Goal: Check status: Check status

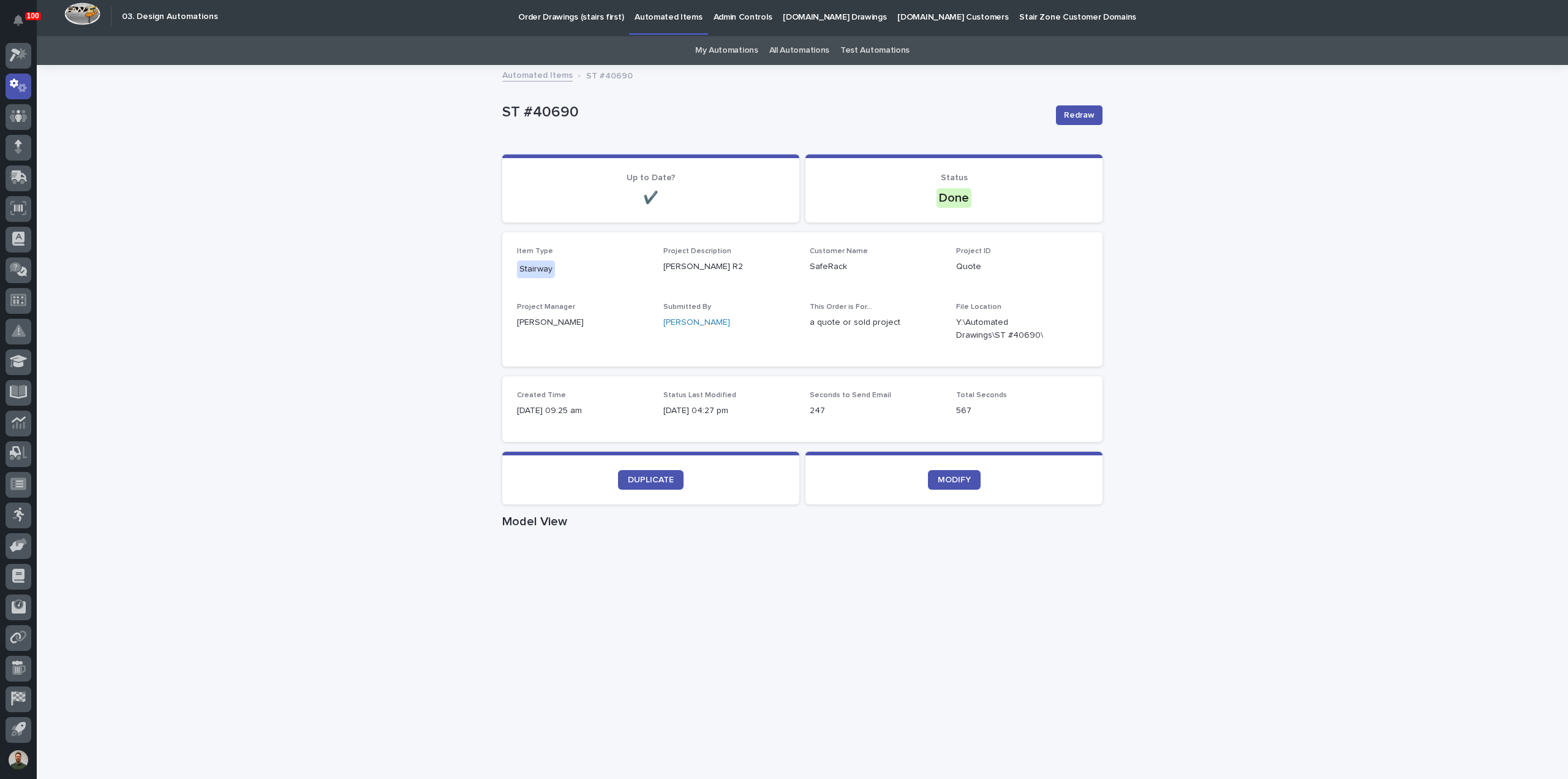
scroll to position [1, 0]
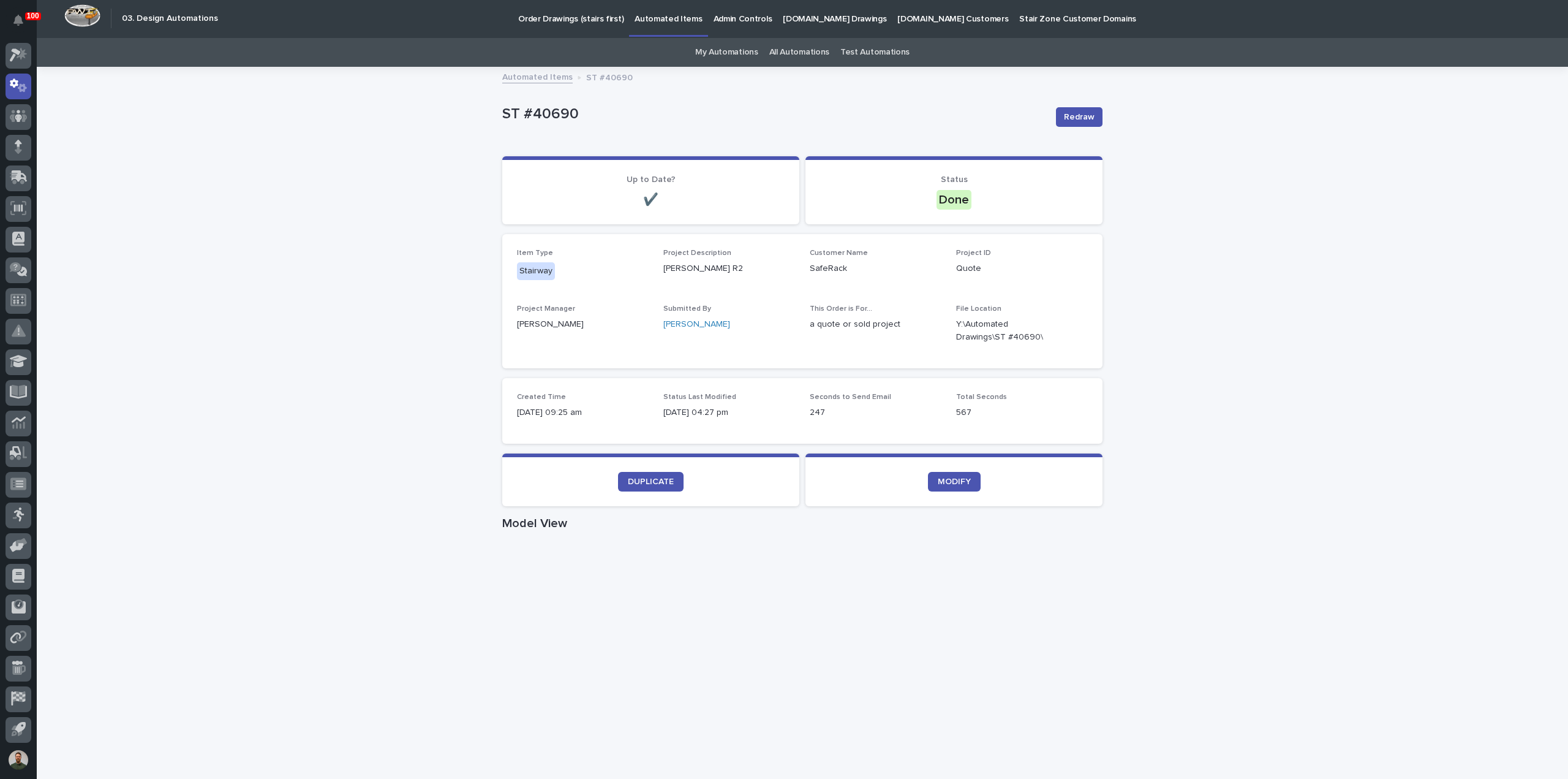
click at [571, 112] on p "ST #40690" at bounding box center [774, 114] width 544 height 18
click at [650, 102] on div "ST #40690 Redraw" at bounding box center [802, 117] width 600 height 49
click at [614, 75] on p "ST #40690" at bounding box center [609, 77] width 47 height 14
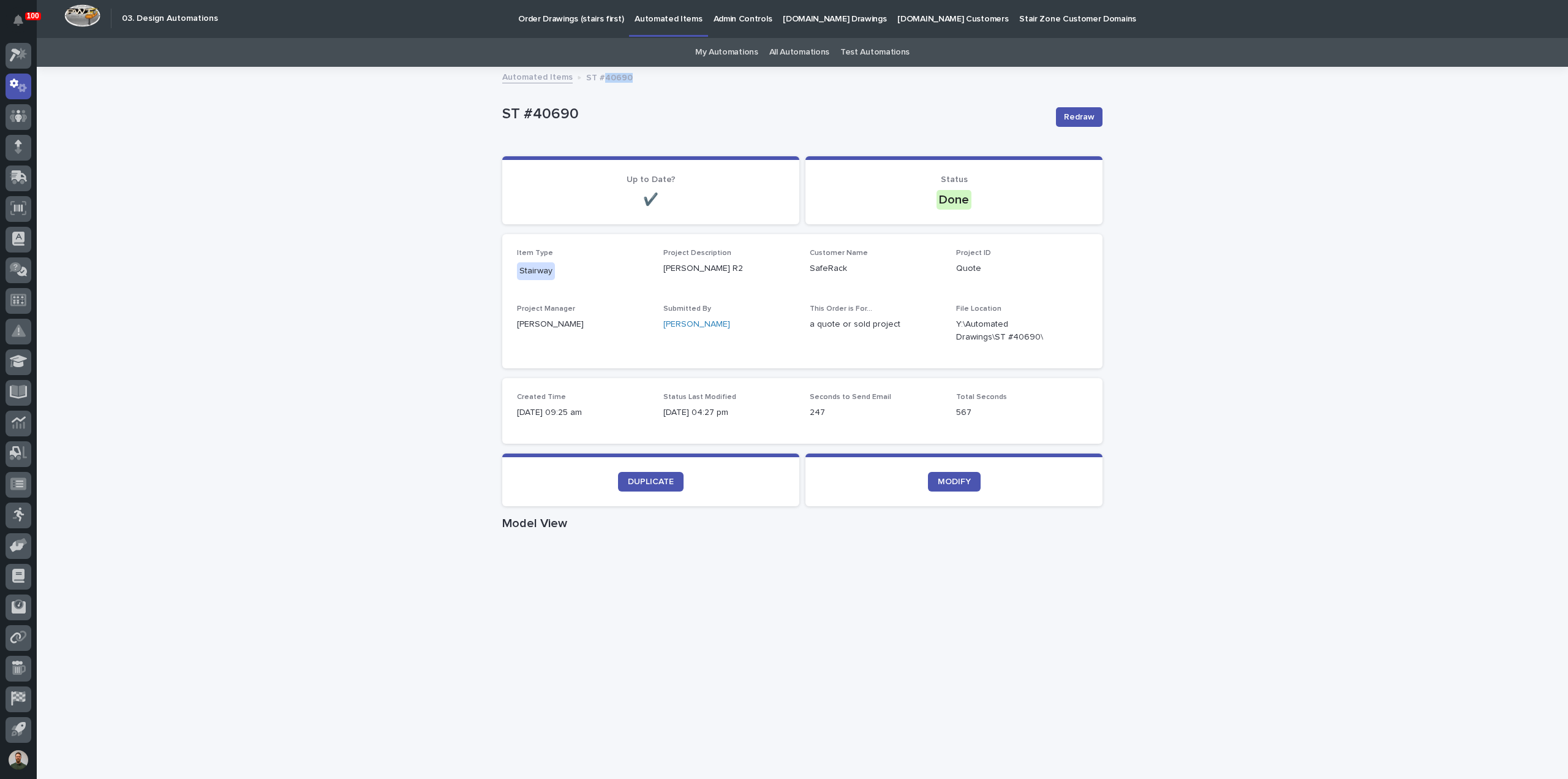
click at [614, 75] on p "ST #40690" at bounding box center [609, 77] width 47 height 14
click at [608, 90] on div "ST #40690 Redraw ST #40690 Redraw Sorry, there was an error saving your record.…" at bounding box center [802, 677] width 600 height 1219
click at [547, 113] on p "ST #40690" at bounding box center [774, 114] width 544 height 18
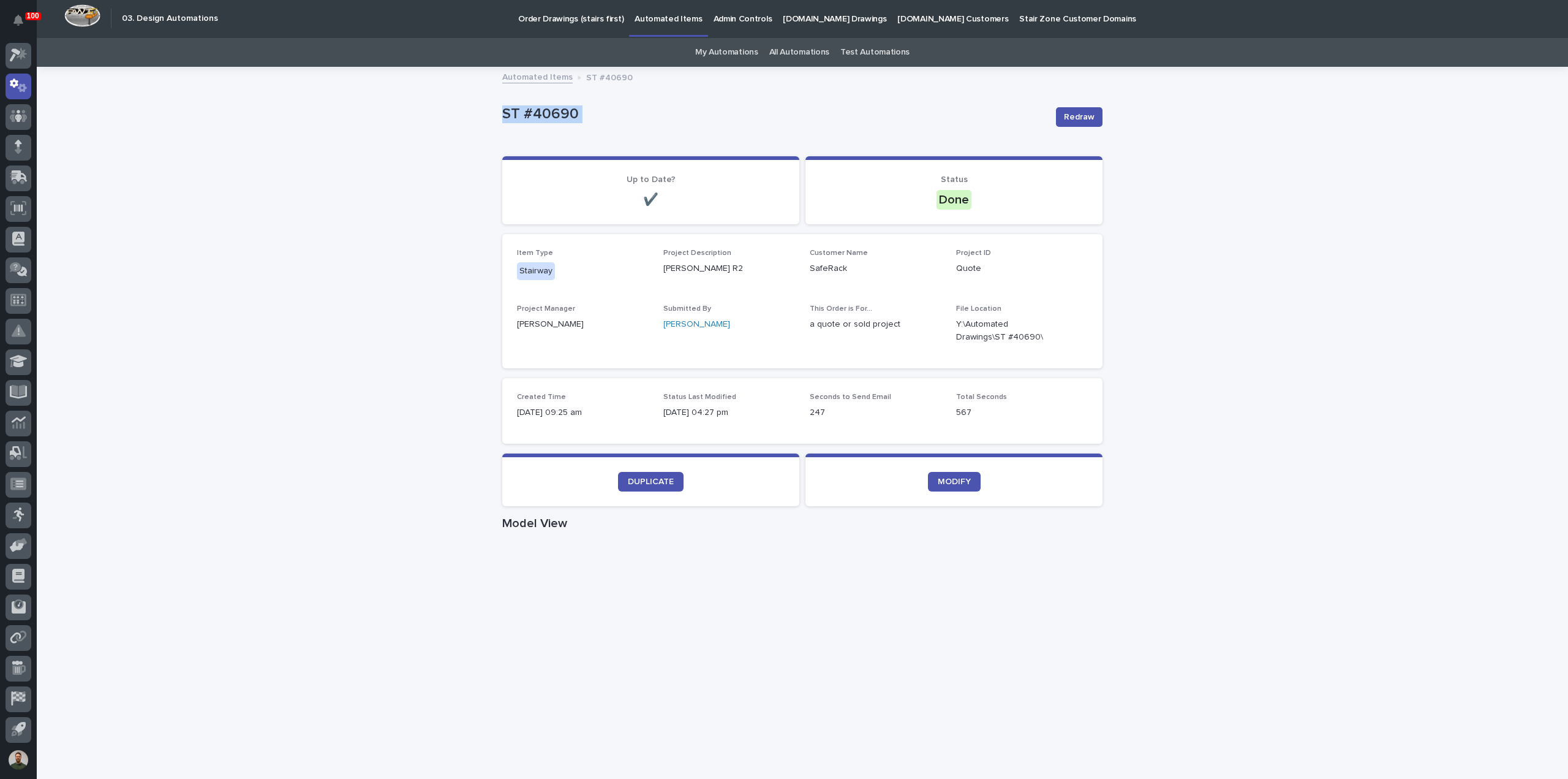
click at [547, 113] on p "ST #40690" at bounding box center [774, 114] width 544 height 18
click at [558, 107] on p "ST #40690" at bounding box center [774, 114] width 544 height 18
click at [1069, 332] on icon "button" at bounding box center [1073, 330] width 9 height 10
